Goal: Information Seeking & Learning: Find specific fact

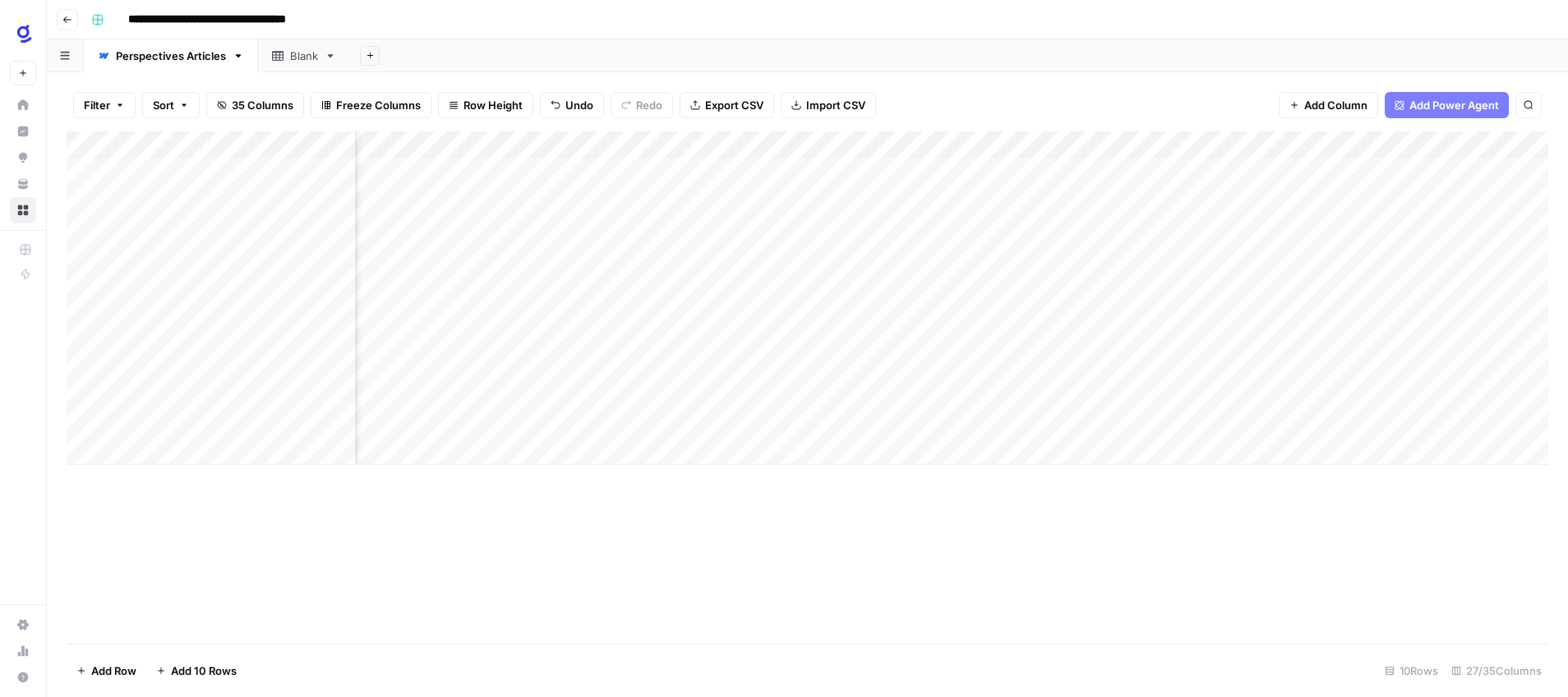
scroll to position [0, 2525]
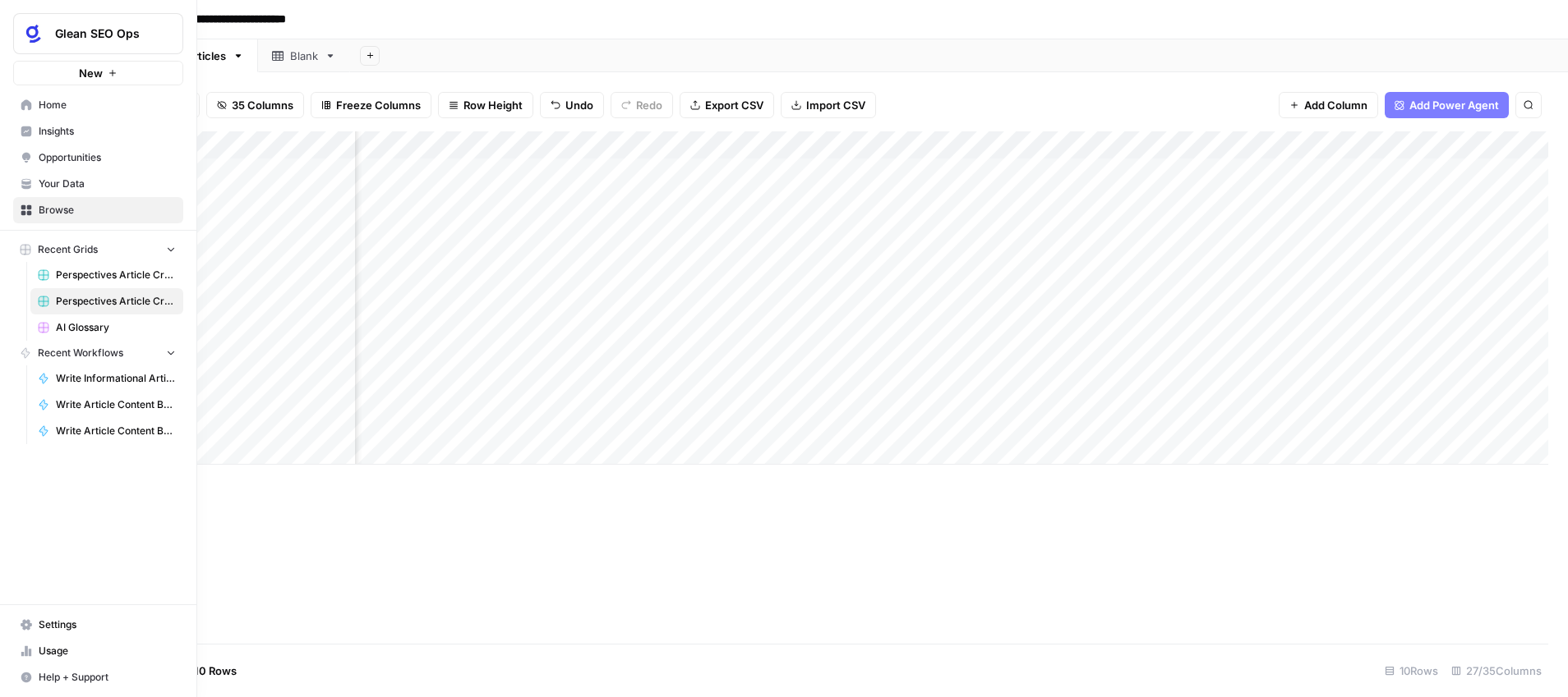
click at [34, 102] on link "Home" at bounding box center [98, 105] width 170 height 27
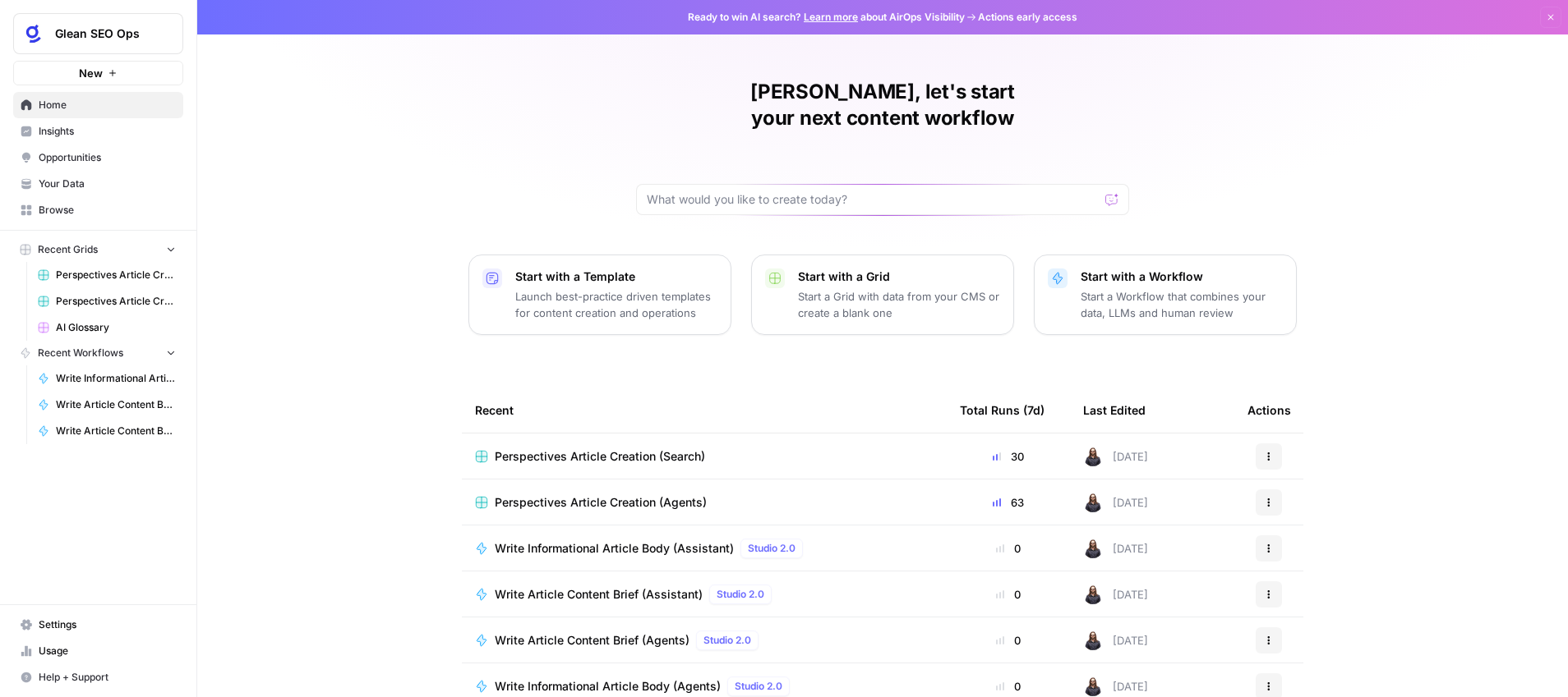
click at [81, 131] on span "Insights" at bounding box center [107, 131] width 137 height 15
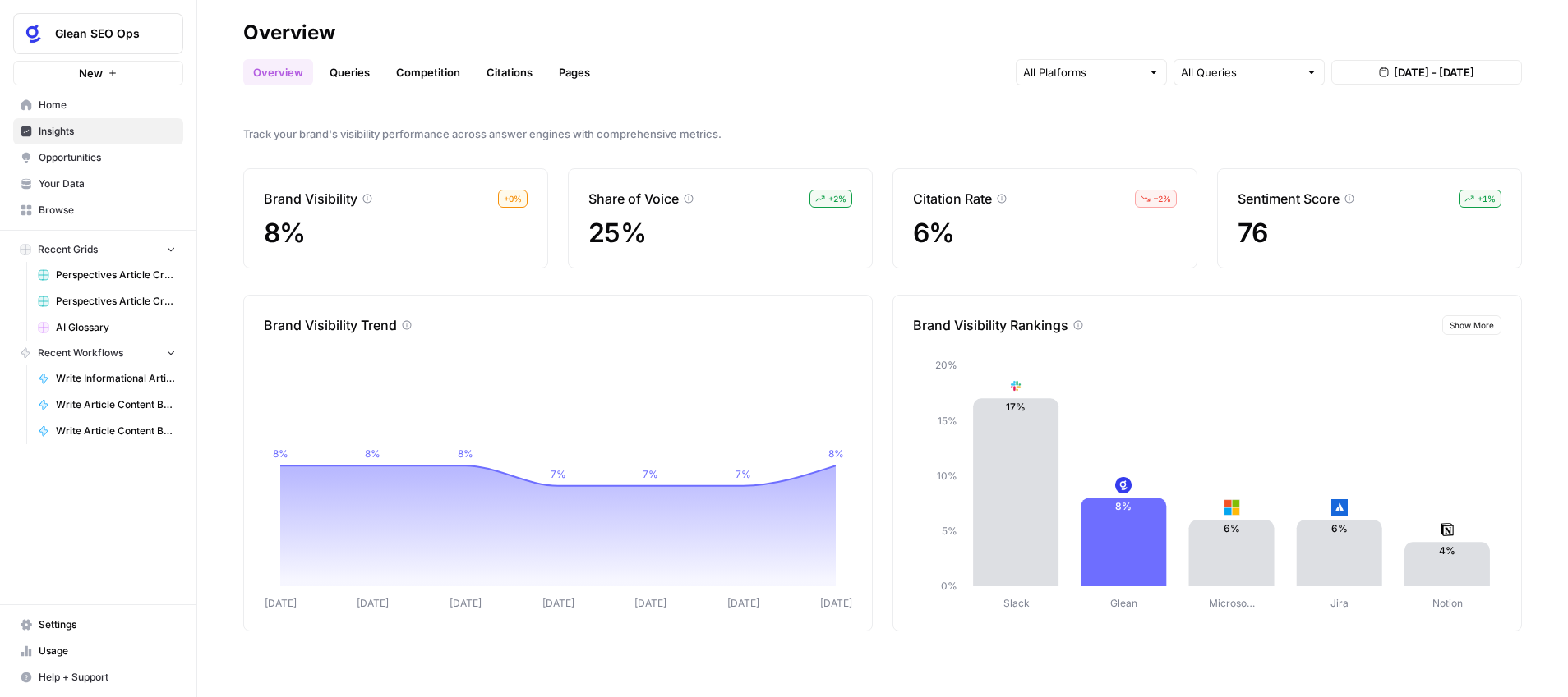
click at [507, 72] on link "Citations" at bounding box center [509, 72] width 65 height 27
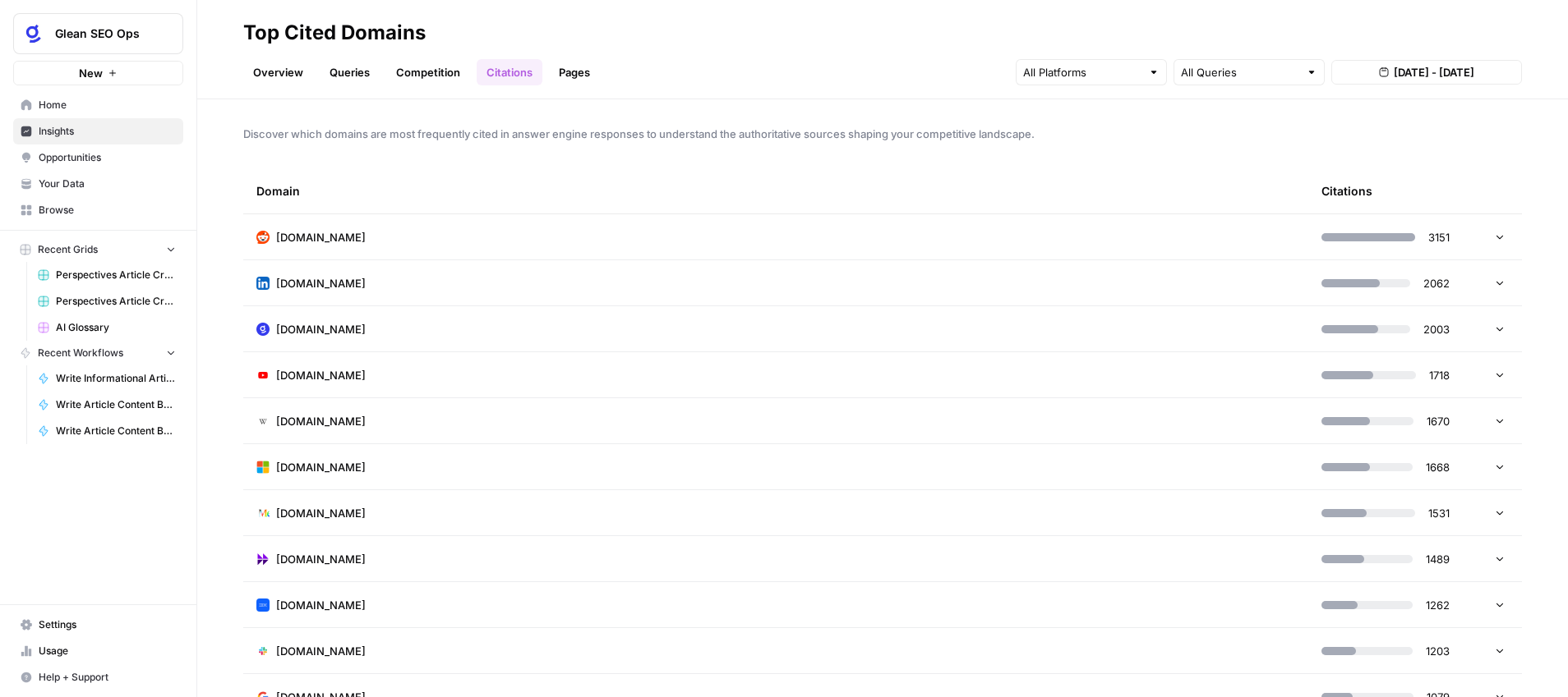
click at [676, 328] on td "[DOMAIN_NAME]" at bounding box center [775, 329] width 1065 height 45
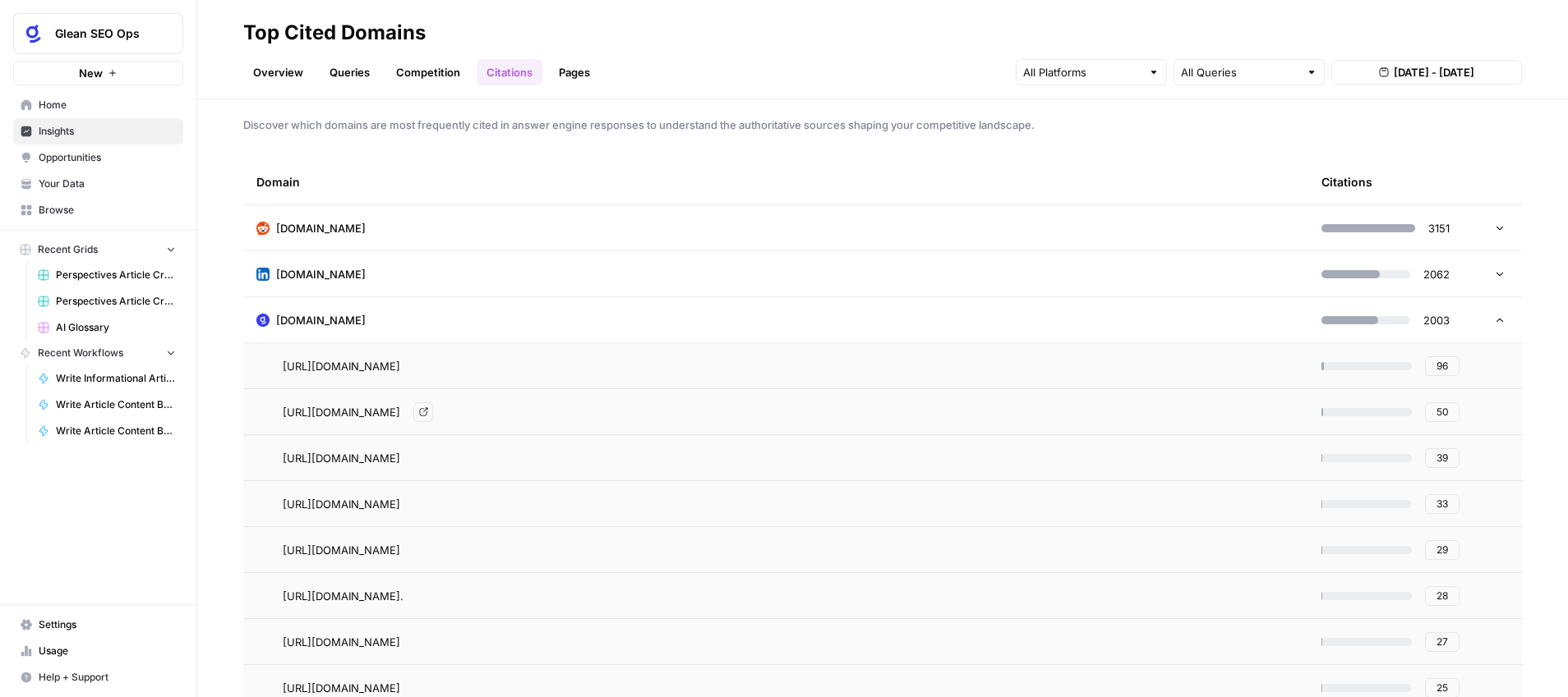
scroll to position [11, 0]
click at [1442, 413] on span "50" at bounding box center [1442, 410] width 12 height 15
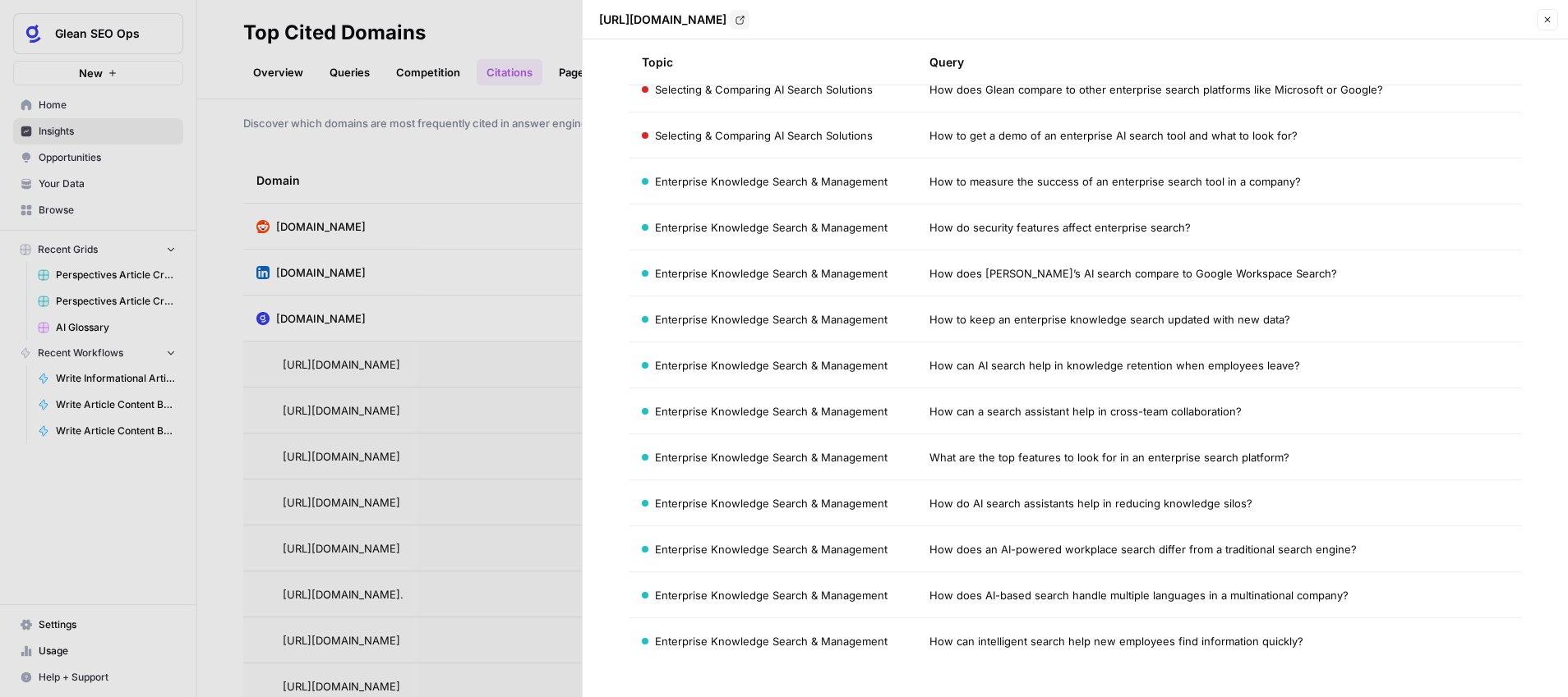
scroll to position [0, 0]
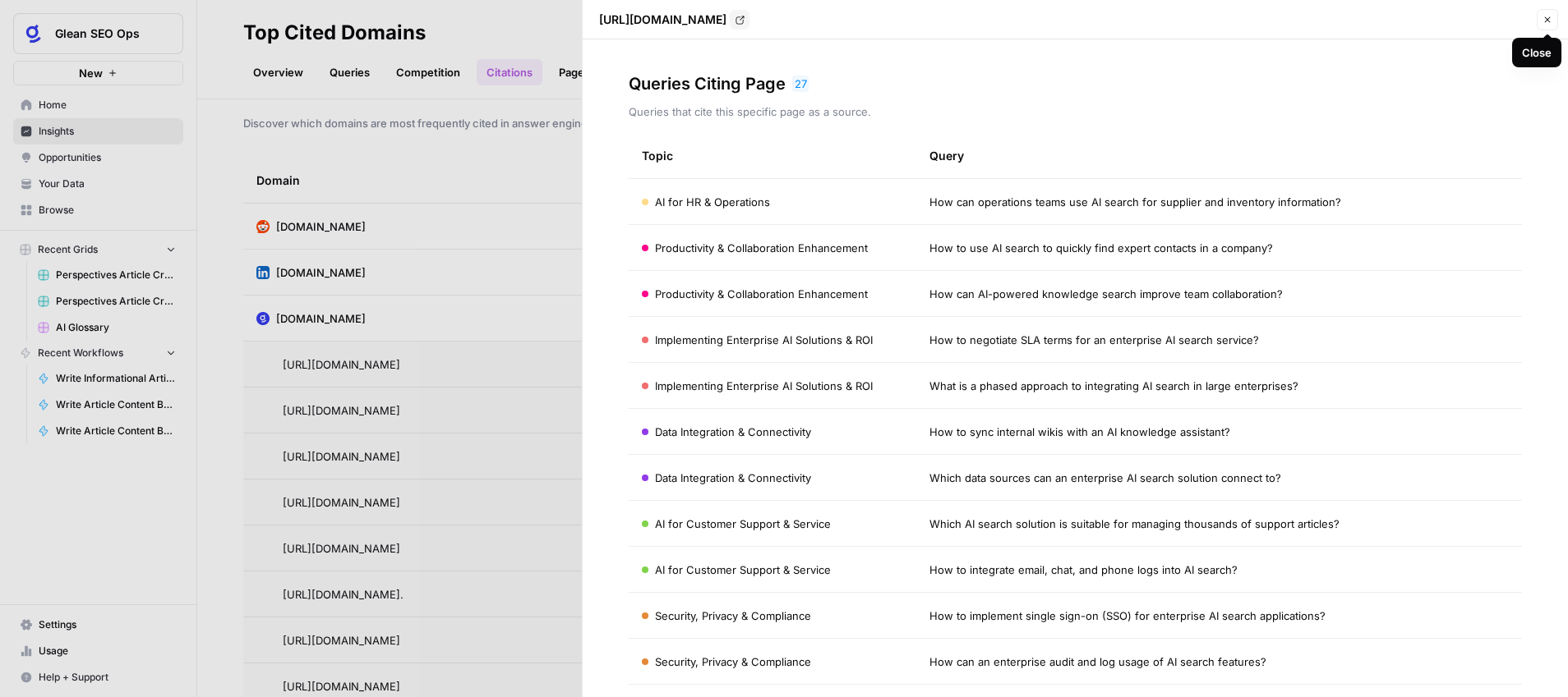
click at [1551, 19] on span "Close" at bounding box center [1551, 19] width 1 height 1
